Goal: Information Seeking & Learning: Understand process/instructions

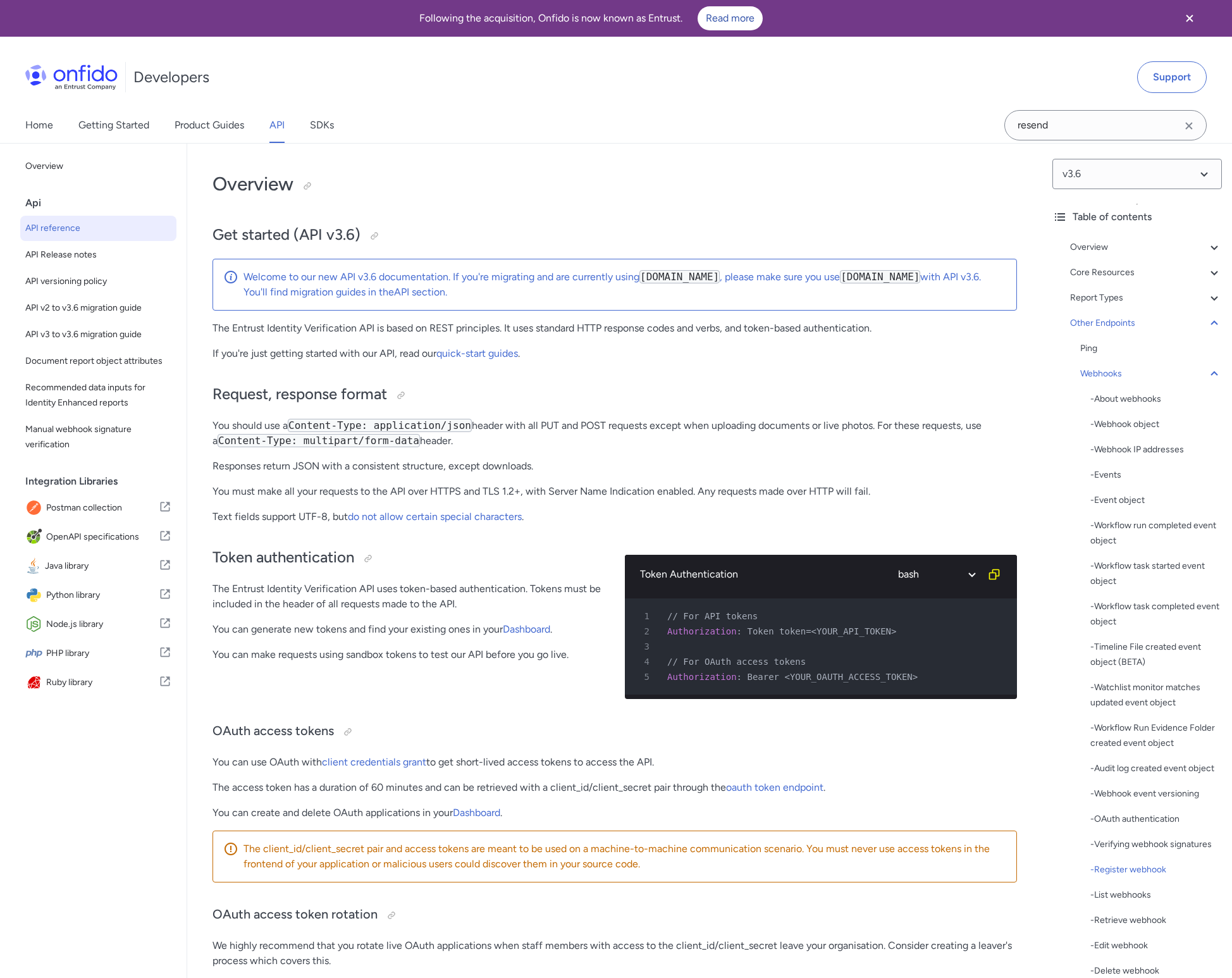
select select "bash"
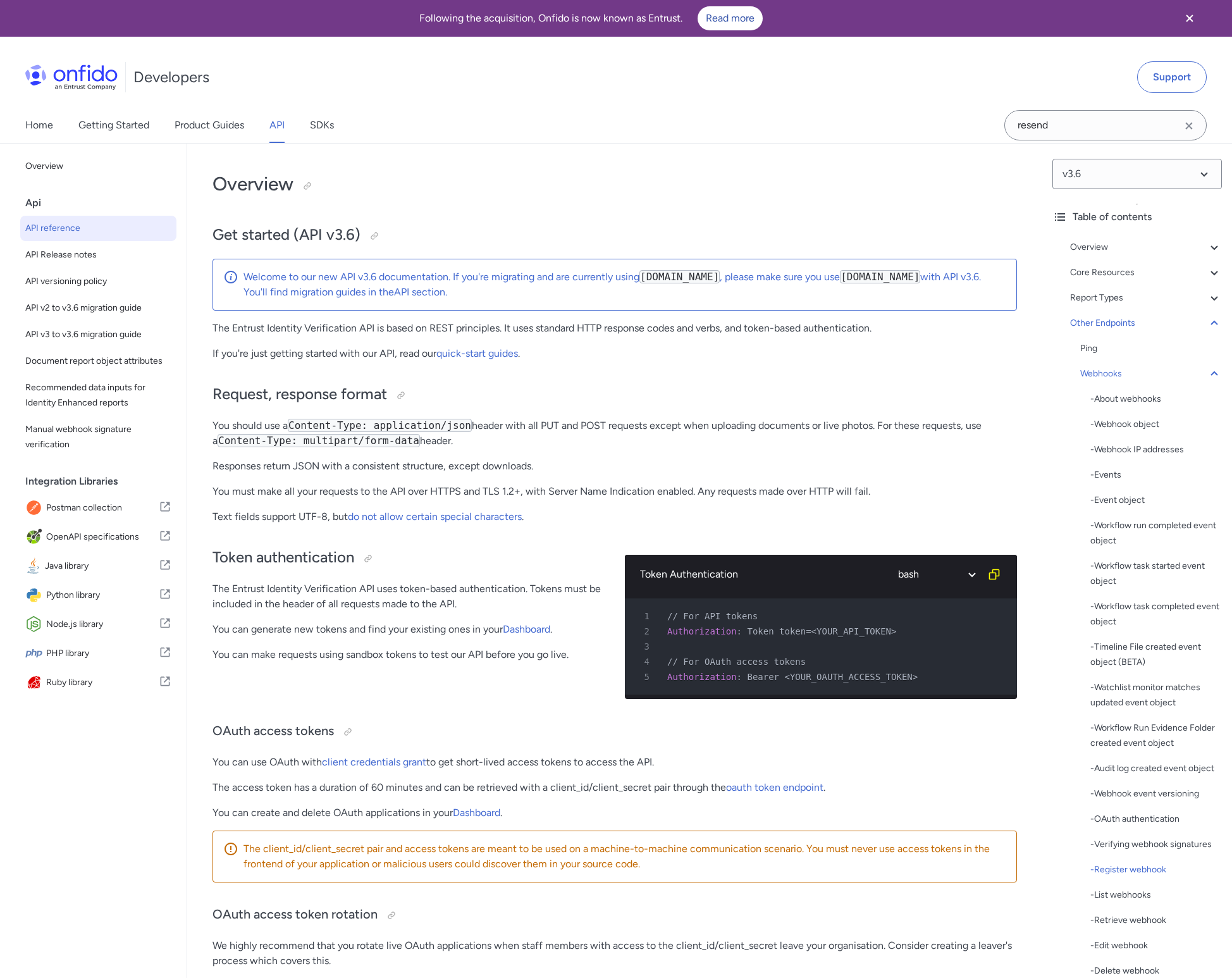
select select "bash"
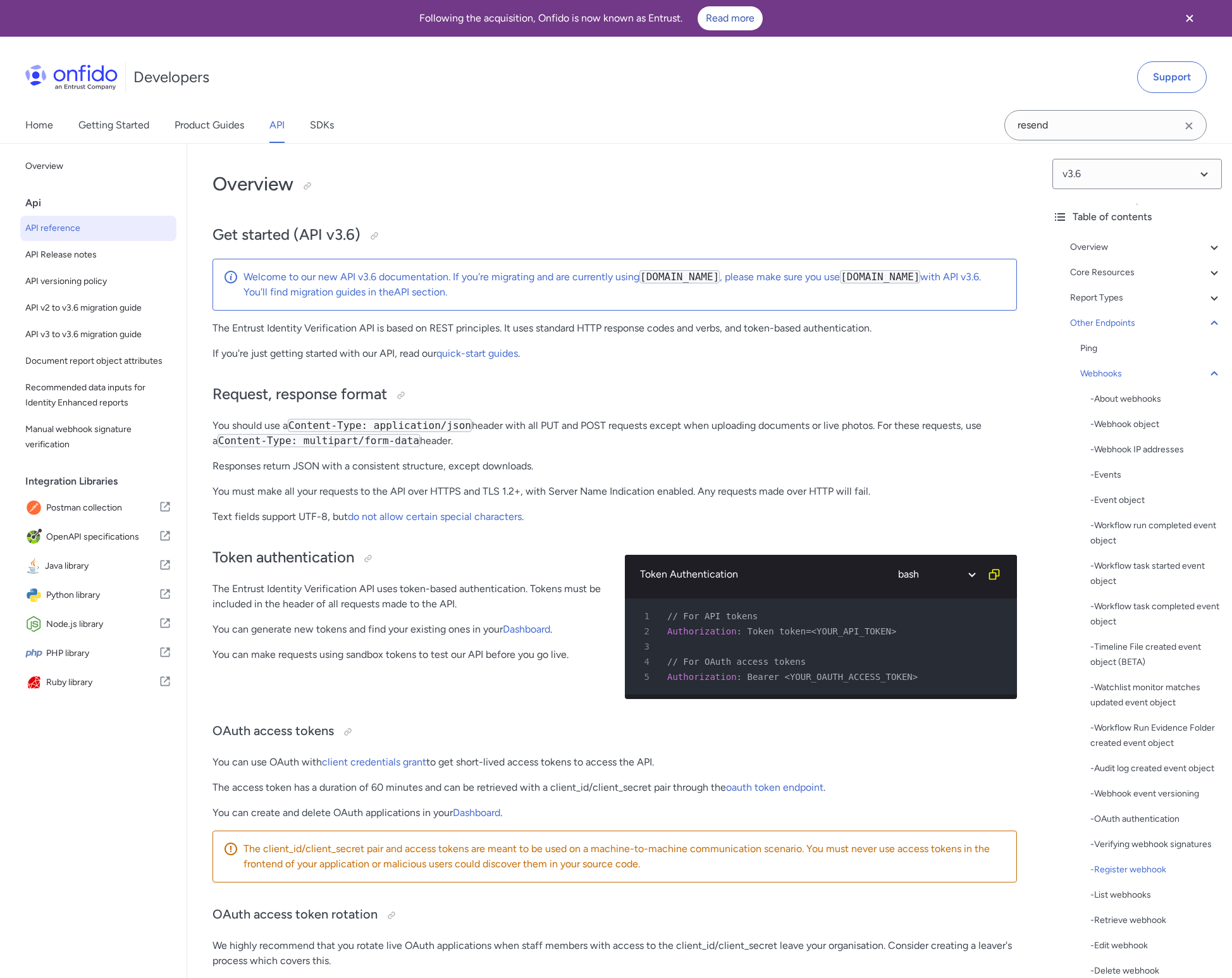
select select "bash"
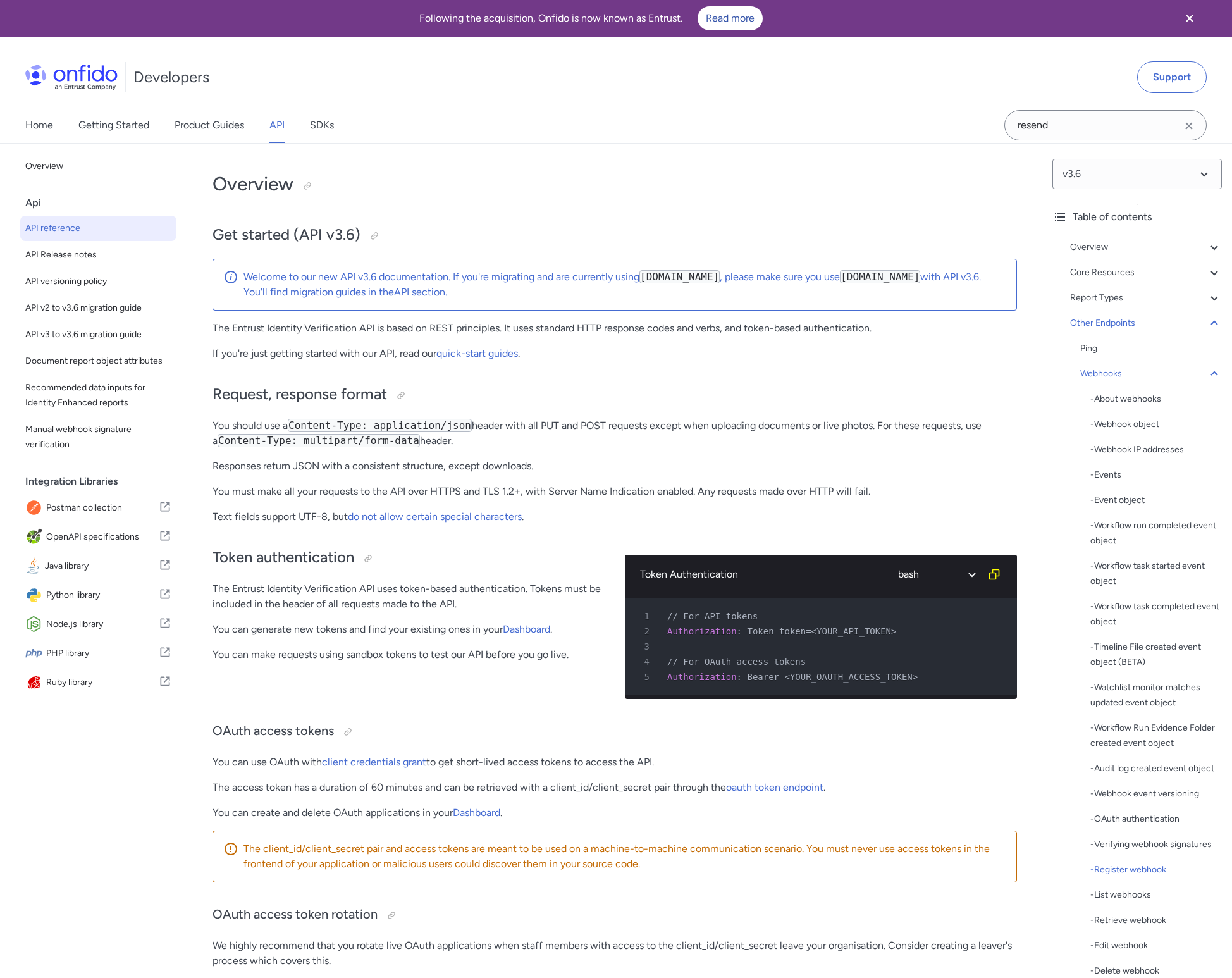
select select "bash"
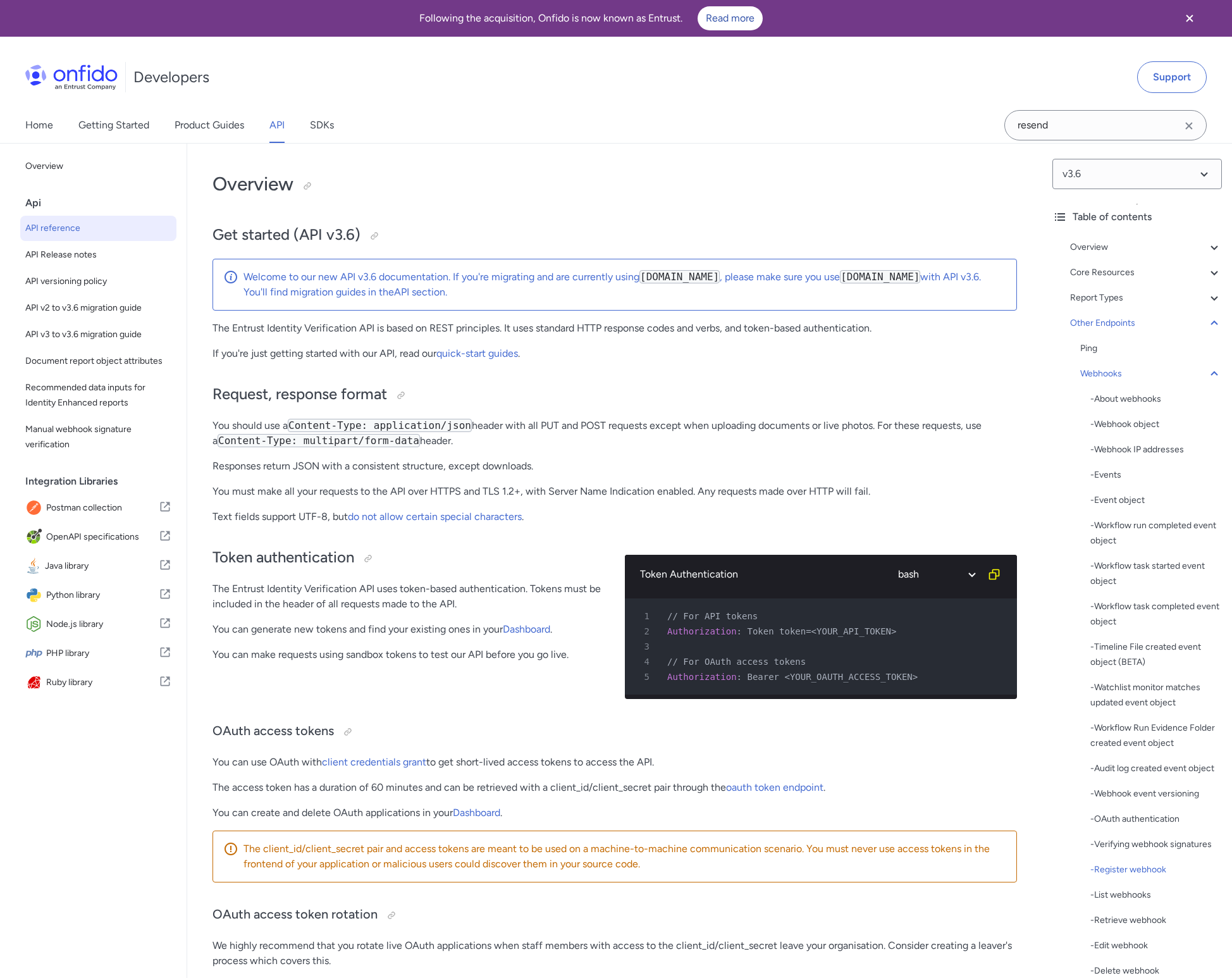
select select "bash"
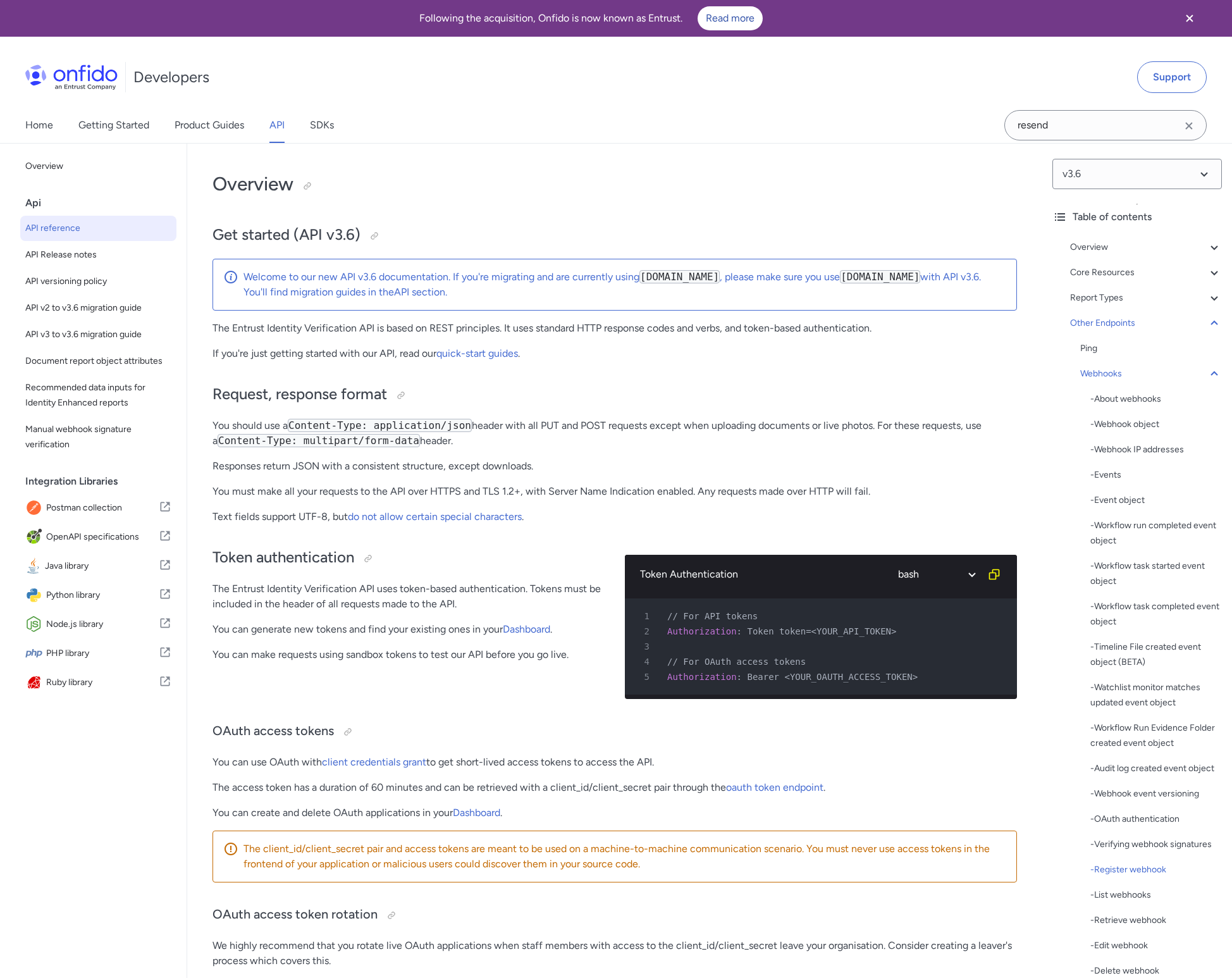
select select "bash"
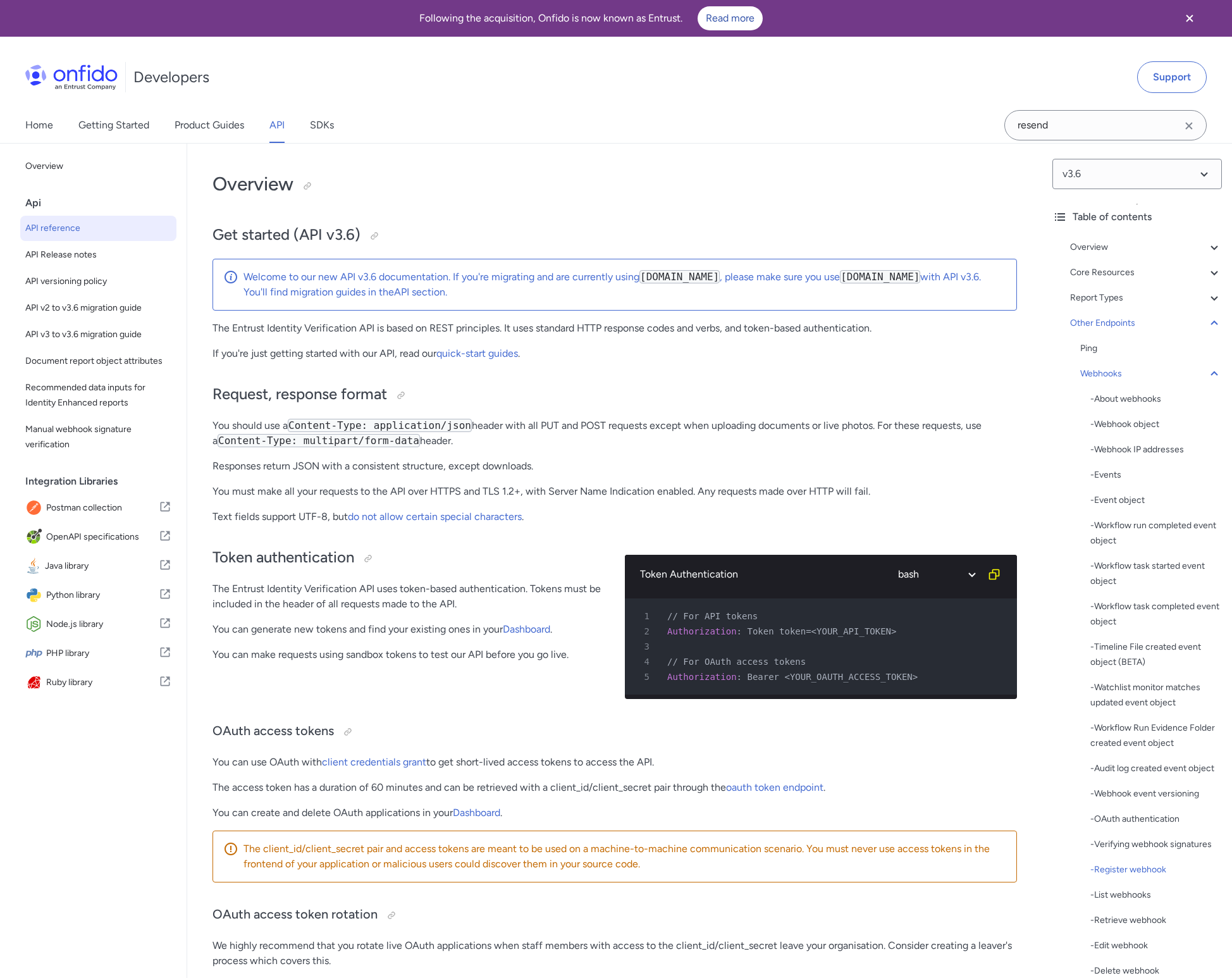
select select "bash"
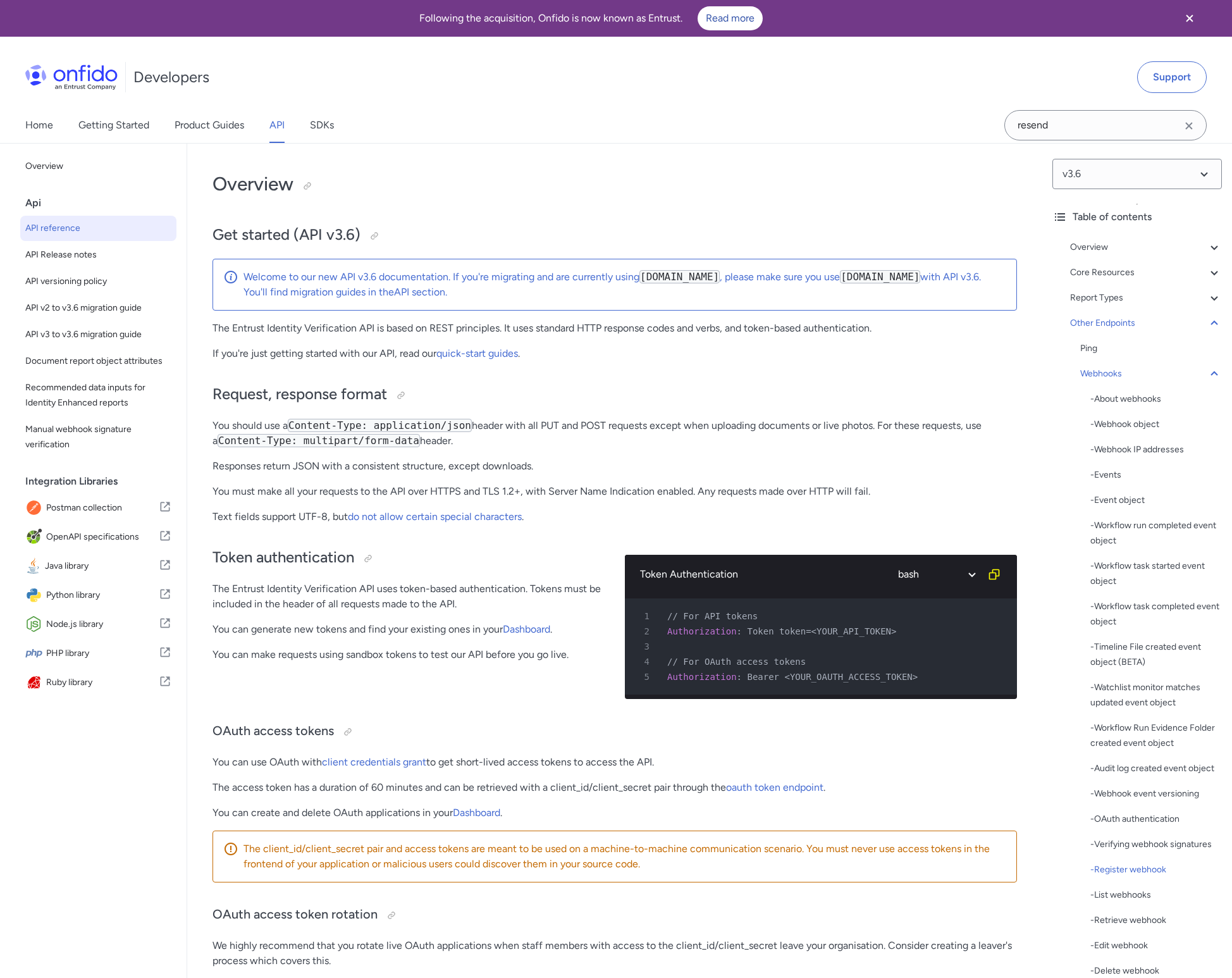
select select "bash"
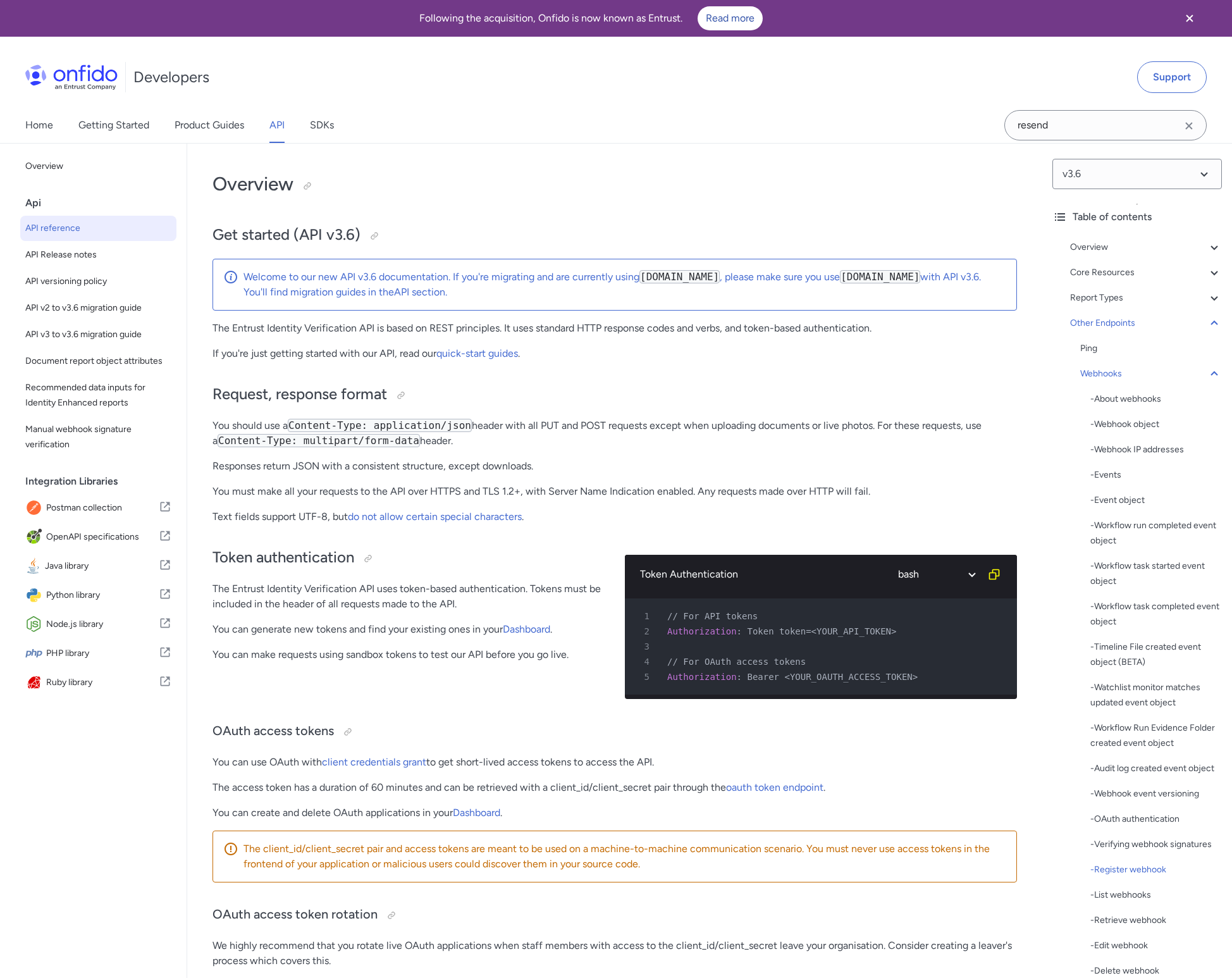
select select "bash"
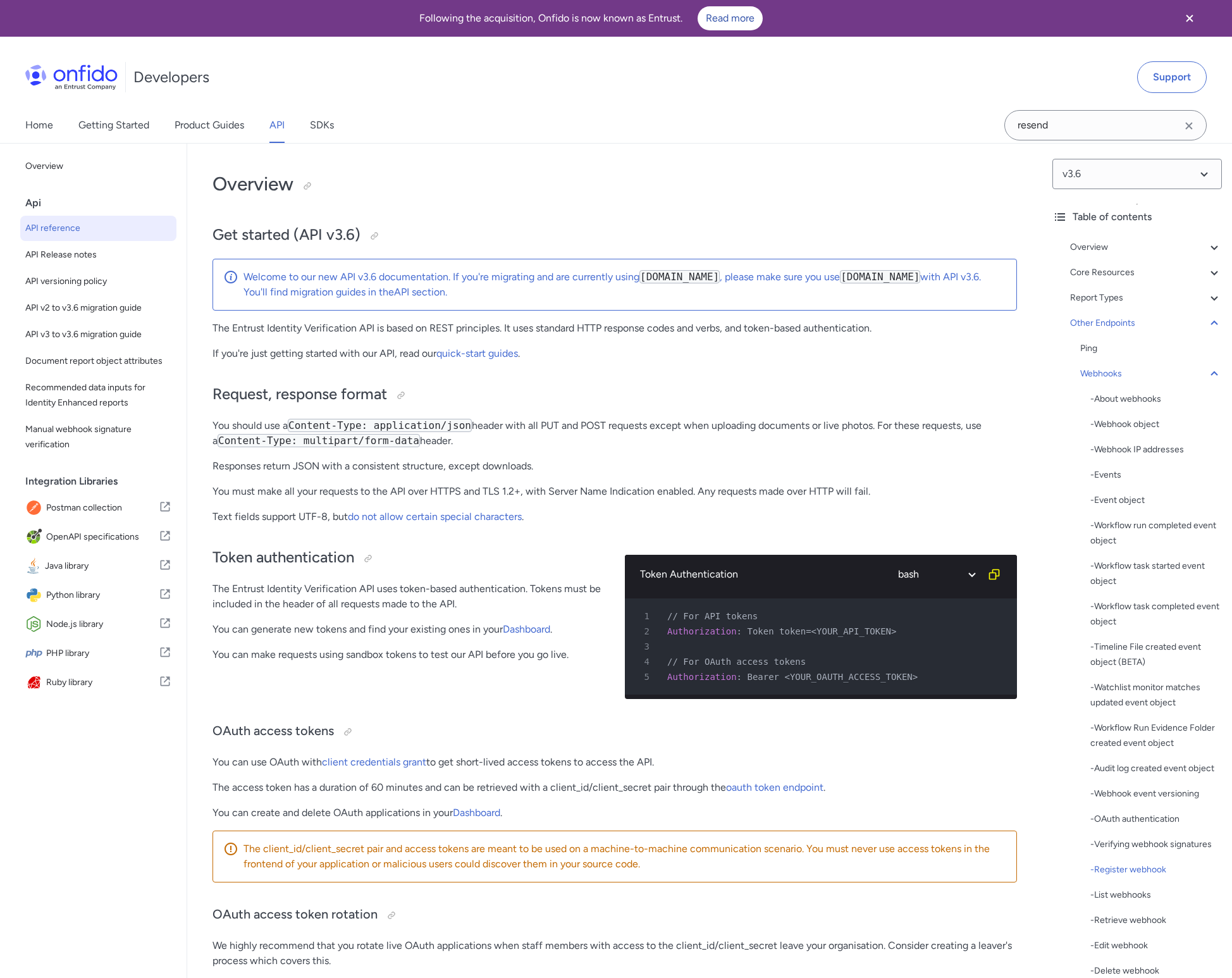
select select "bash"
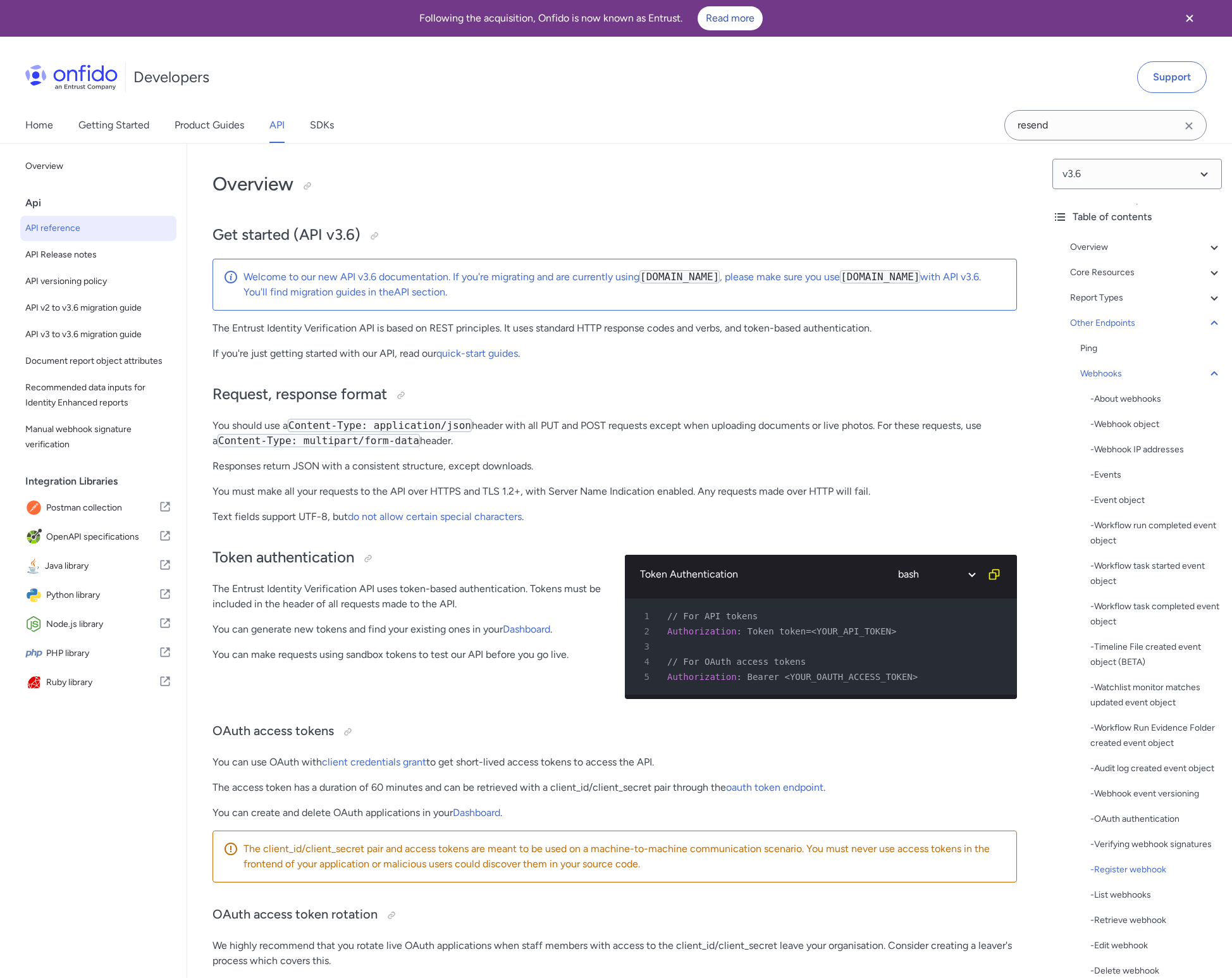
select select "bash"
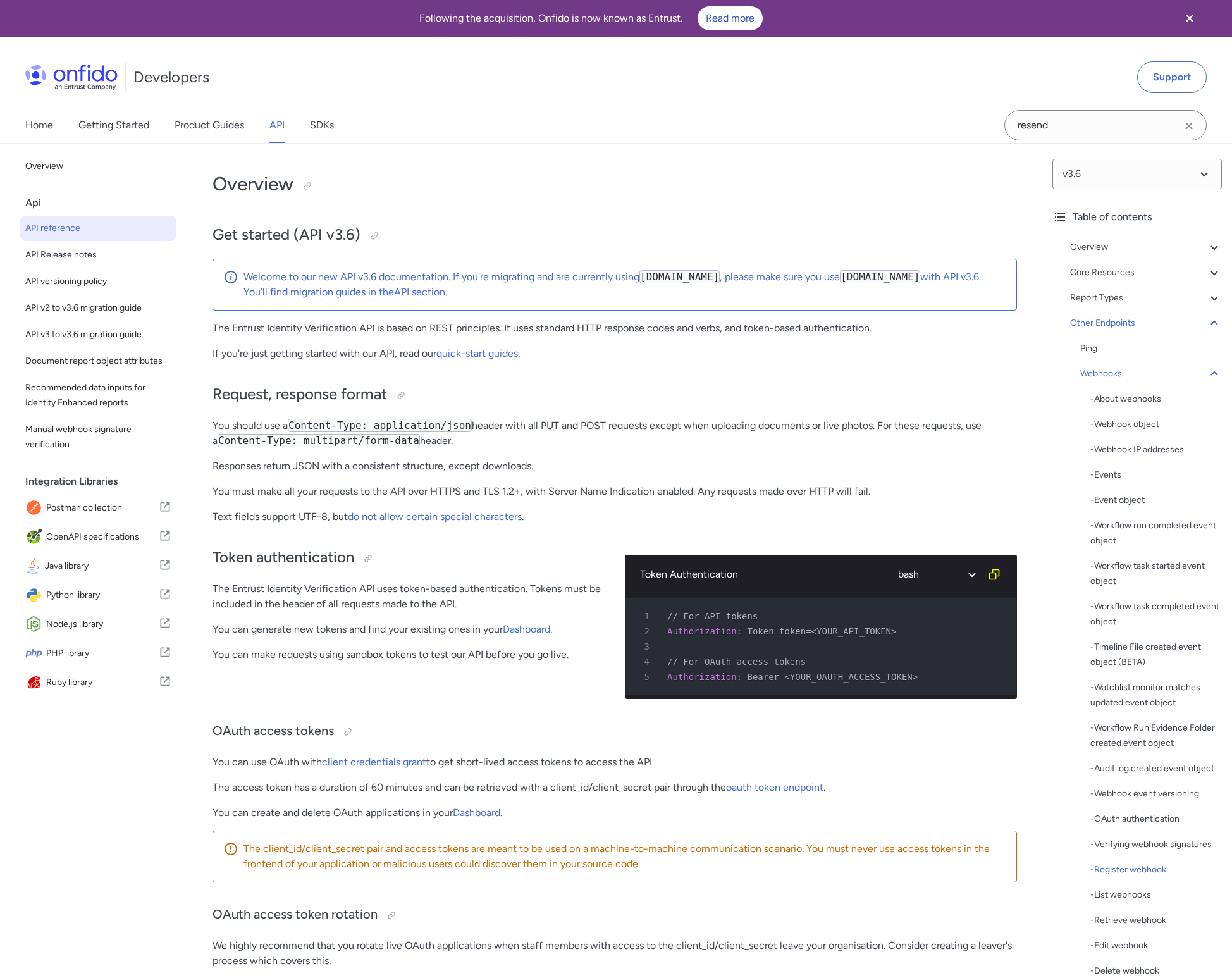
select select "bash"
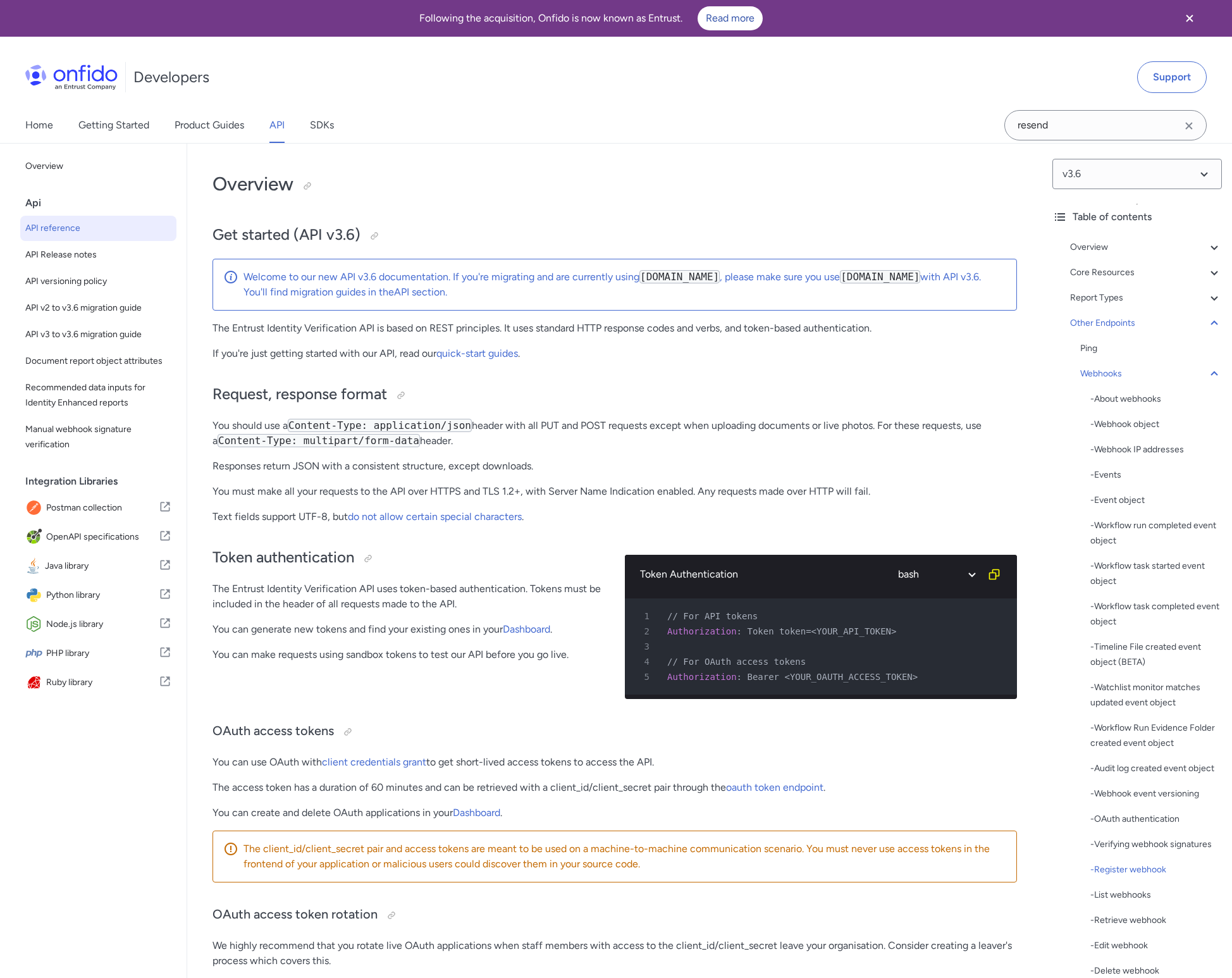
select select "bash"
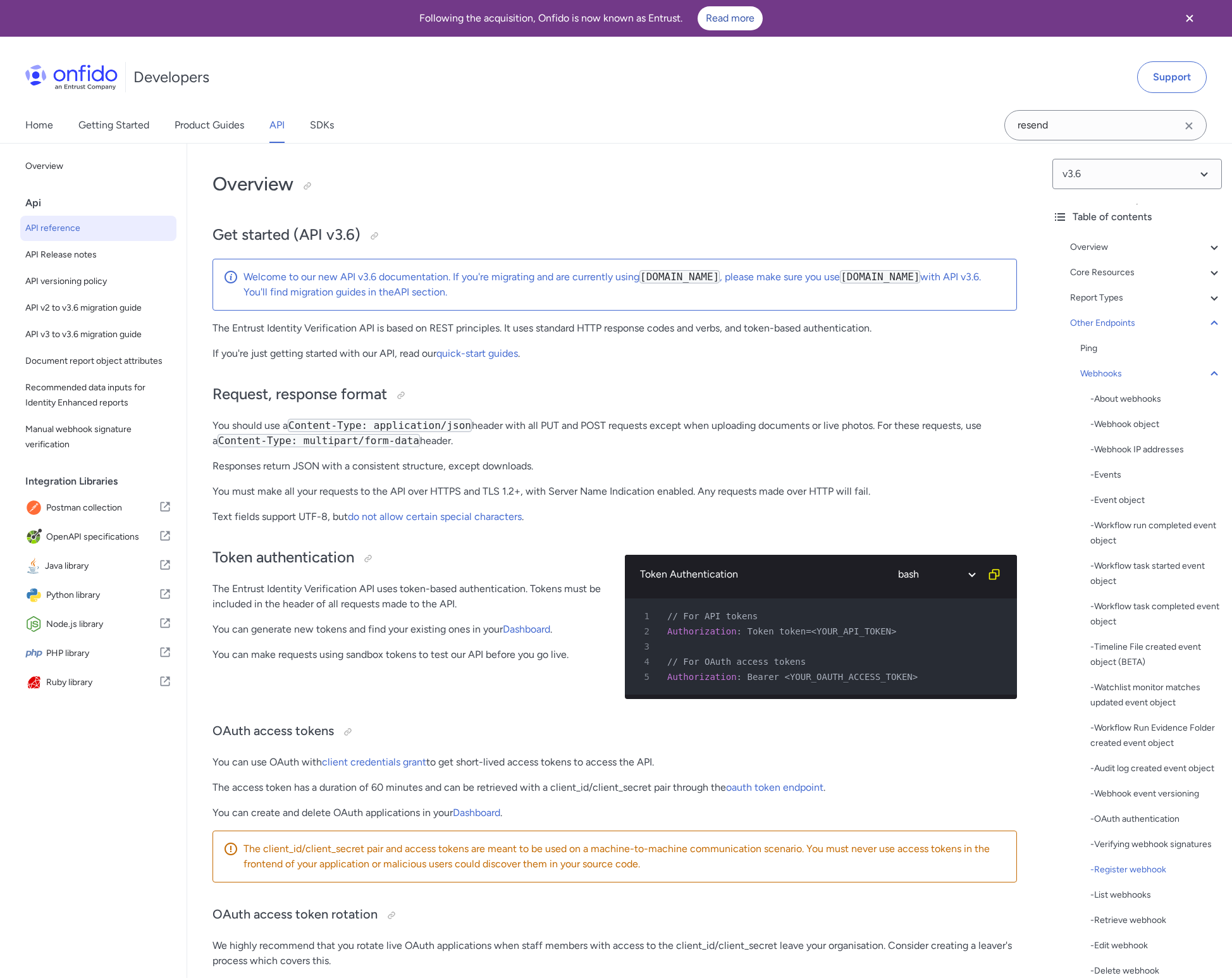
select select "bash"
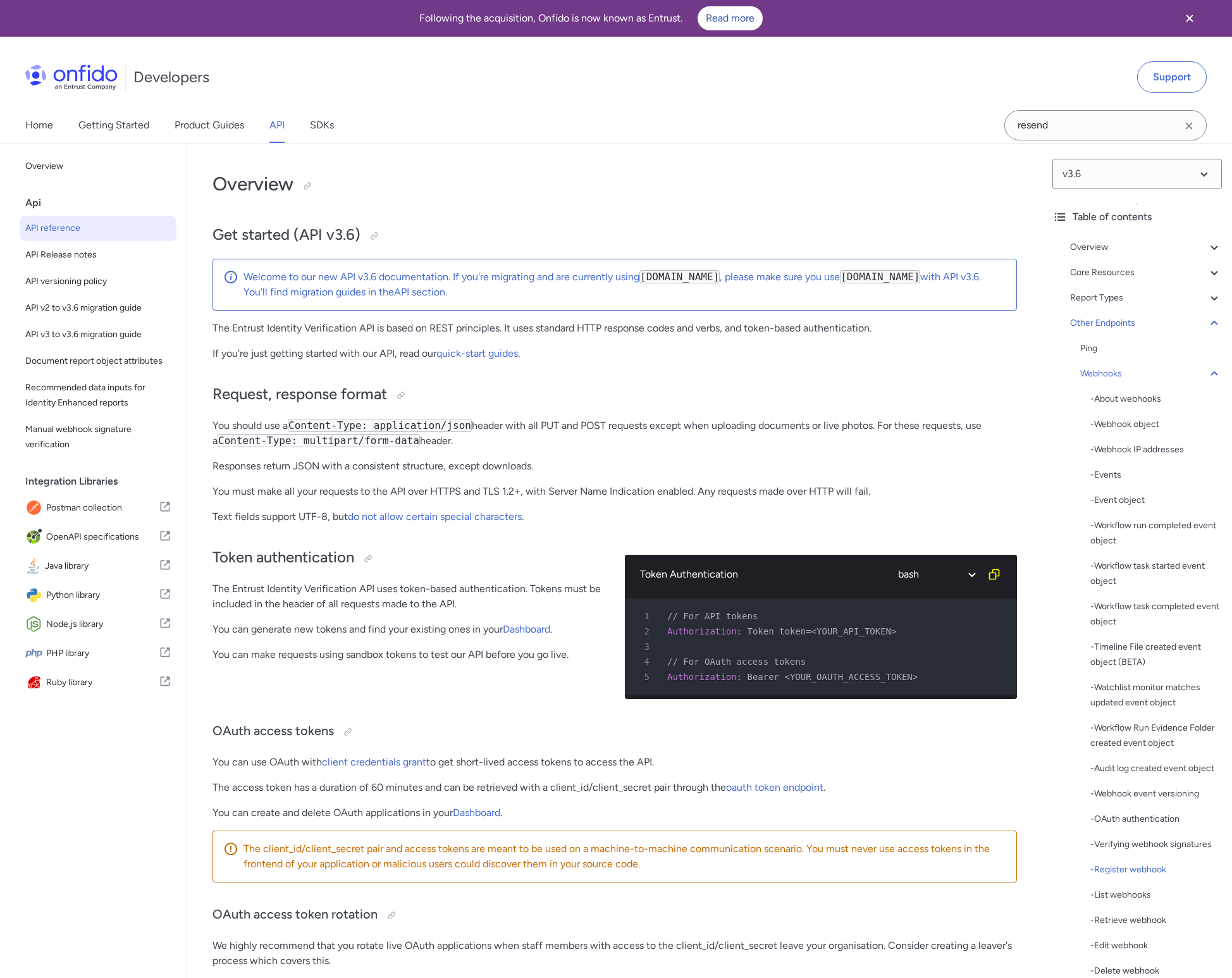
select select "bash"
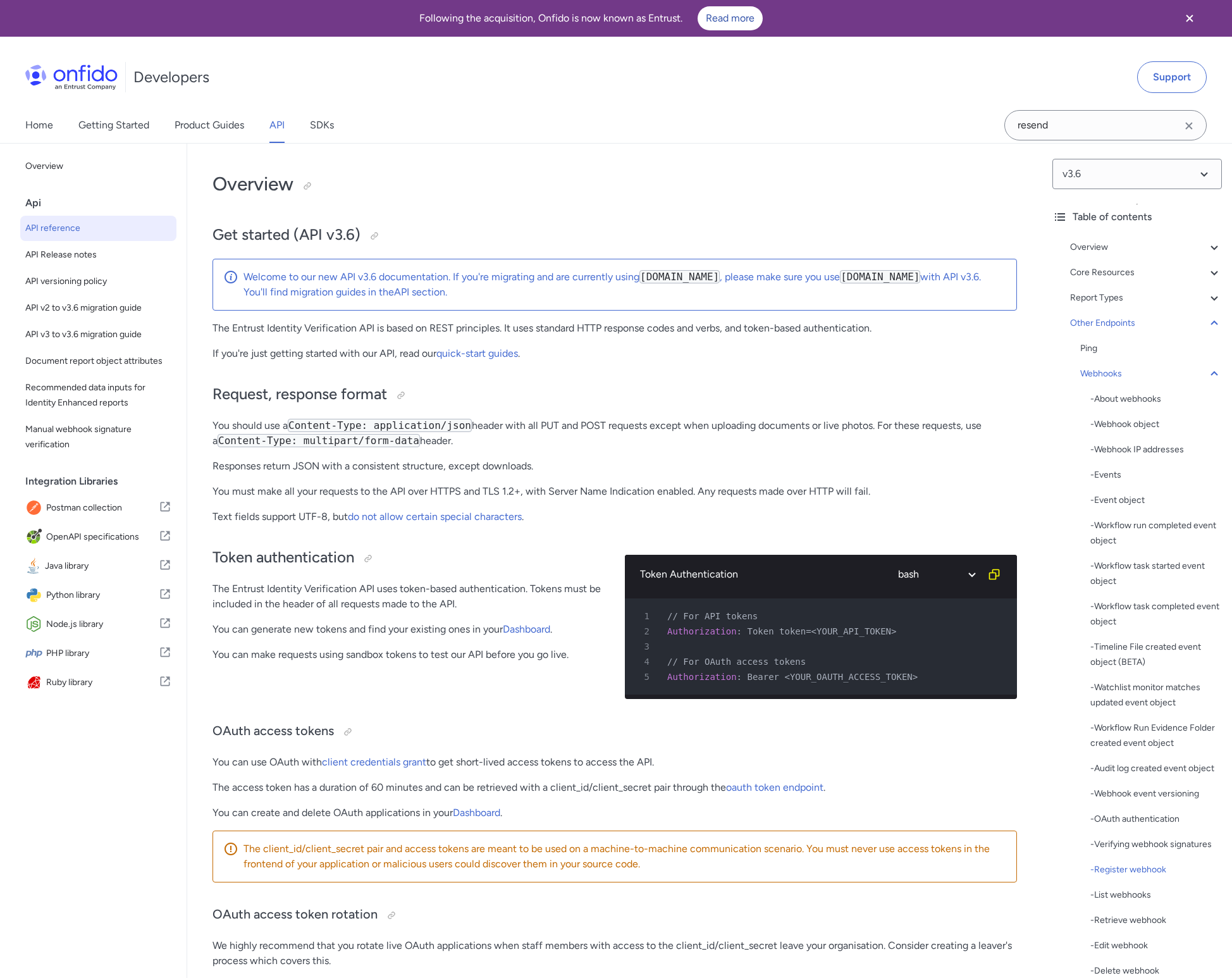
select select "bash"
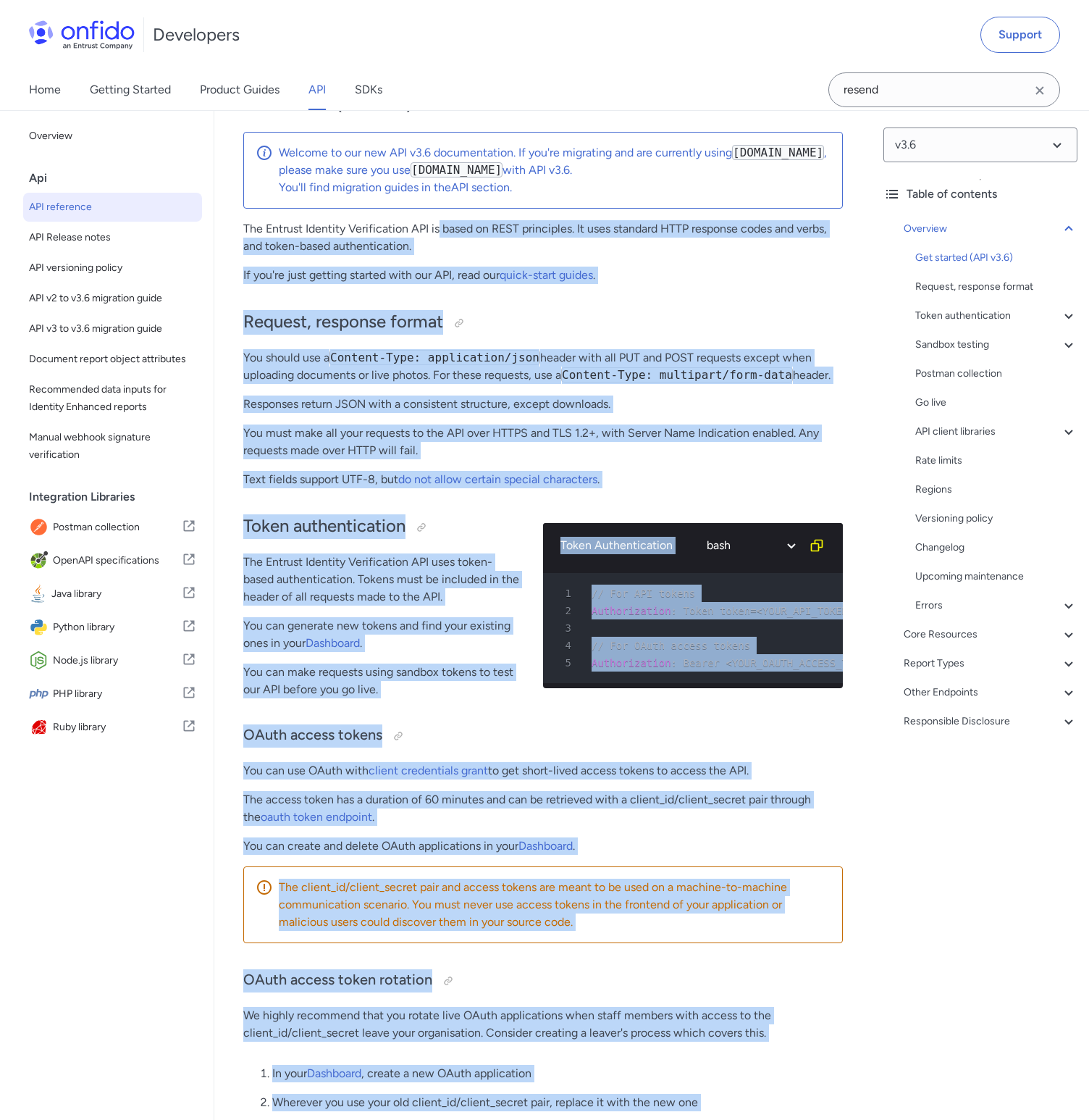
drag, startPoint x: 430, startPoint y: 239, endPoint x: 439, endPoint y: 237, distance: 9.2
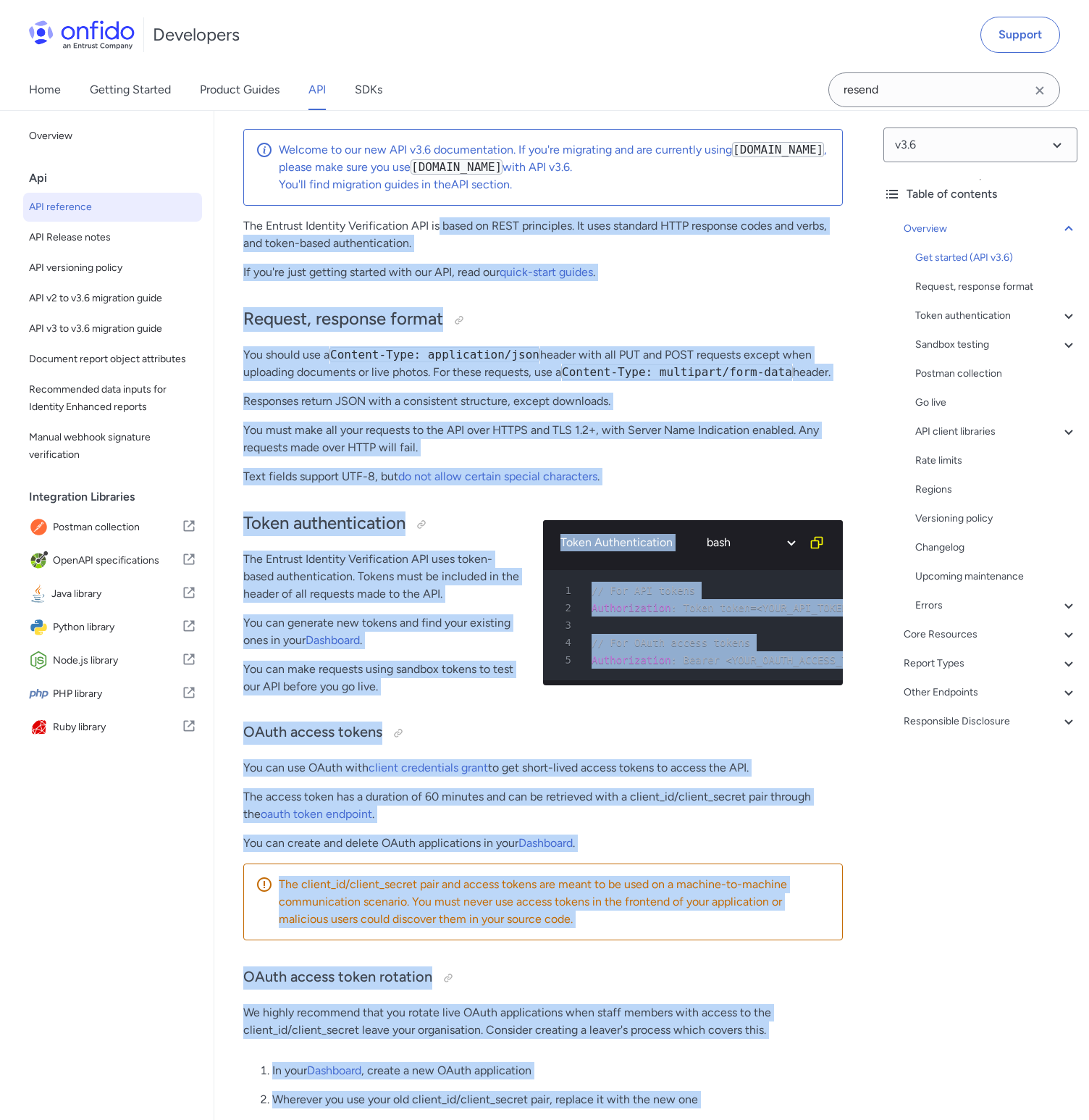
scroll to position [141943, 0]
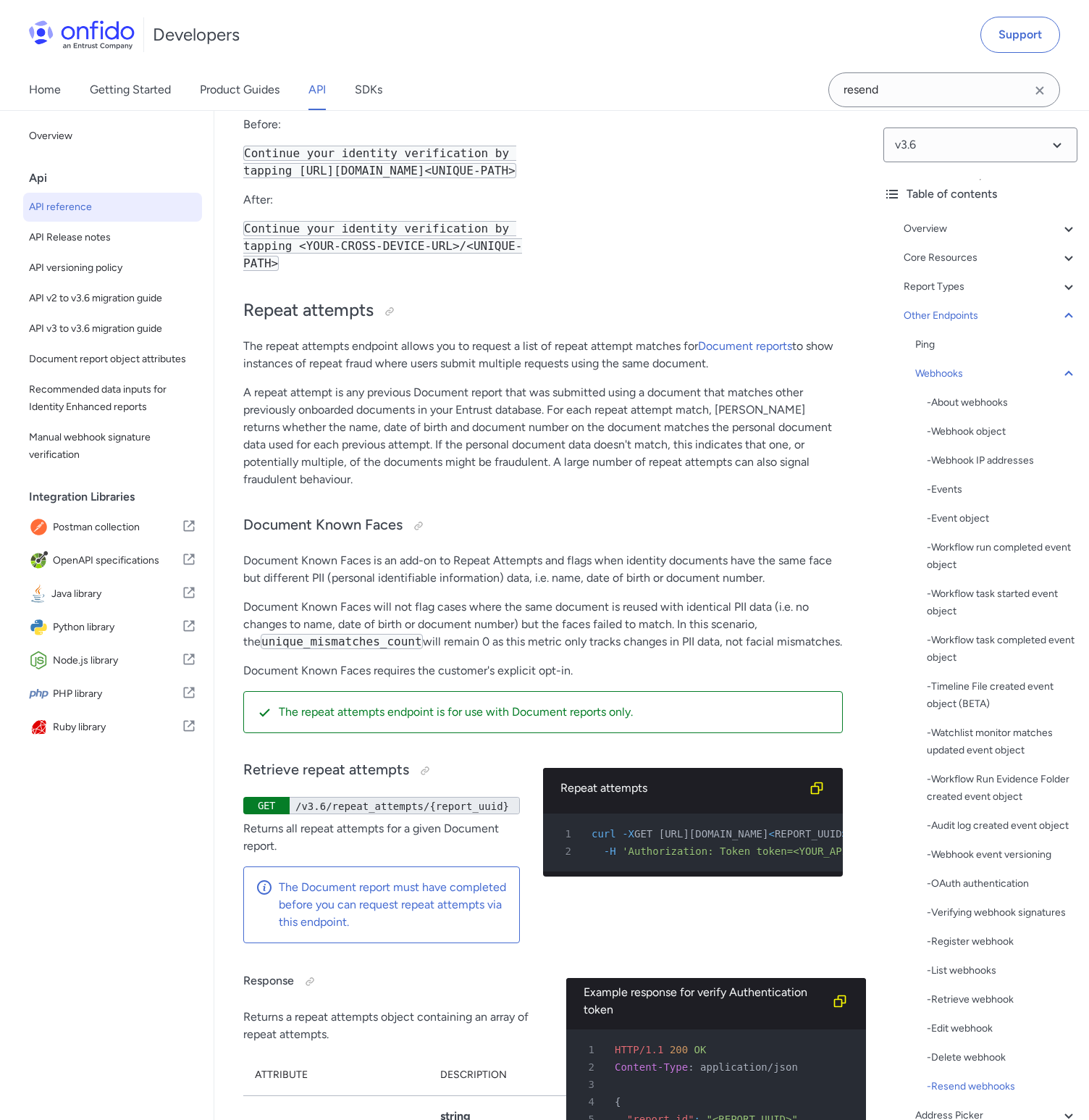
drag, startPoint x: 436, startPoint y: 203, endPoint x: 428, endPoint y: 205, distance: 8.2
copy div "/v3.6/webhooks/resend"
